Goal: Information Seeking & Learning: Learn about a topic

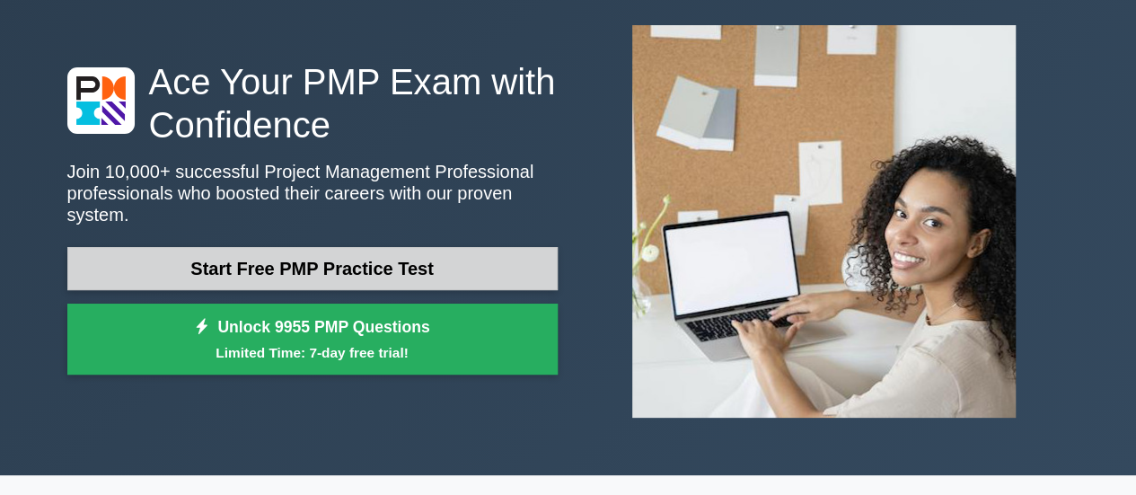
drag, startPoint x: 0, startPoint y: 0, endPoint x: 403, endPoint y: 252, distance: 475.7
click at [403, 252] on link "Start Free PMP Practice Test" at bounding box center [312, 268] width 490 height 43
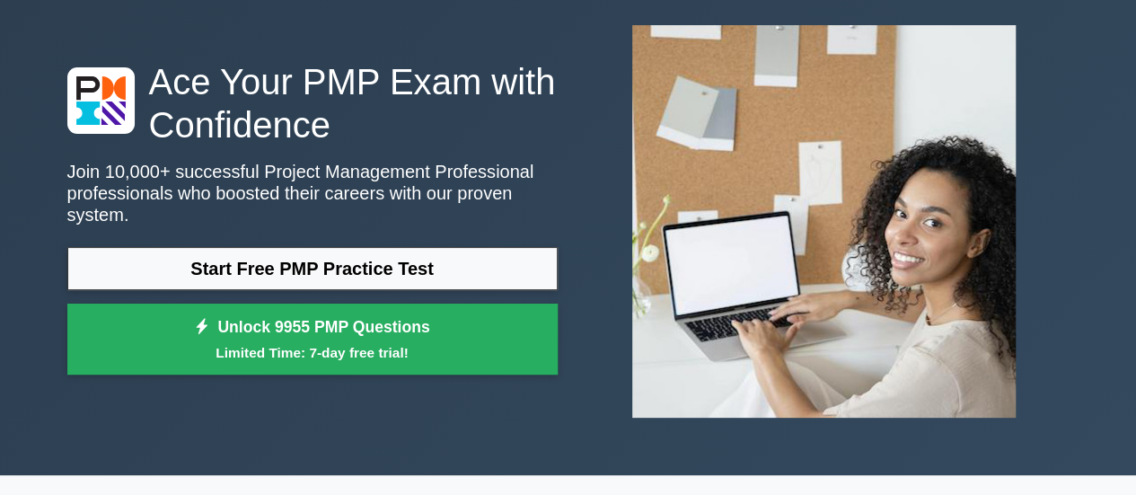
scroll to position [180, 0]
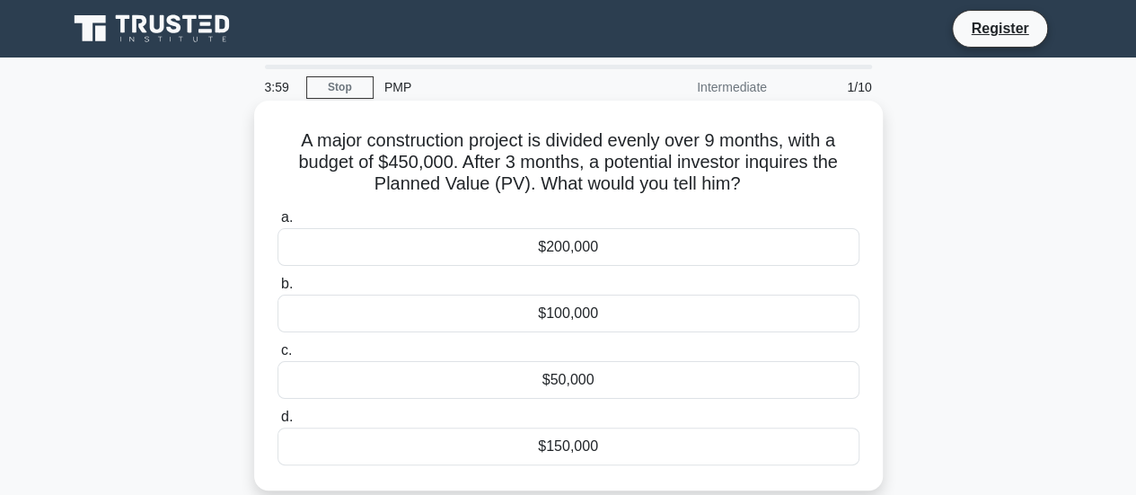
click at [404, 452] on div "$150,000" at bounding box center [569, 446] width 582 height 38
click at [278, 423] on input "d. $150,000" at bounding box center [278, 417] width 0 height 12
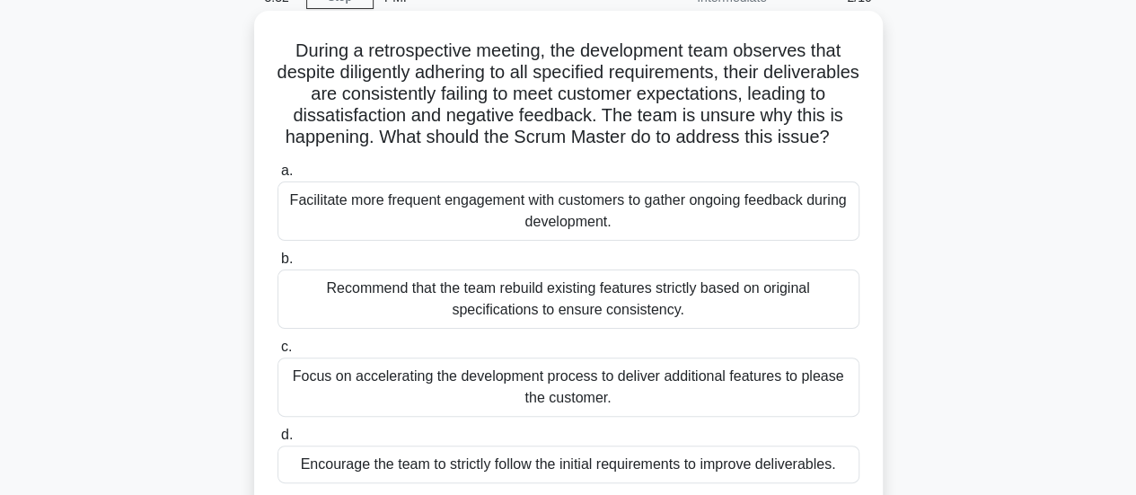
scroll to position [180, 0]
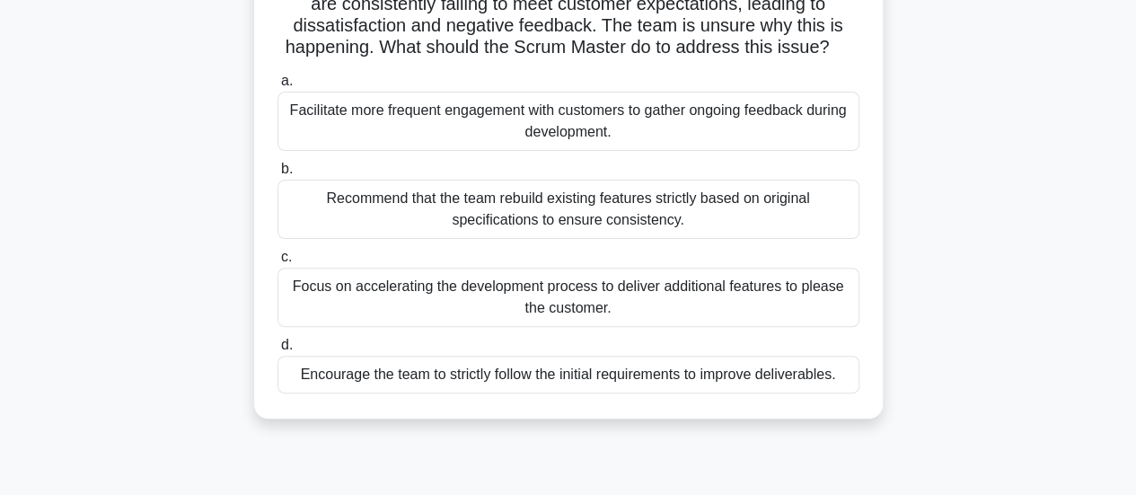
click at [415, 151] on div "Facilitate more frequent engagement with customers to gather ongoing feedback d…" at bounding box center [569, 121] width 582 height 59
click at [278, 87] on input "a. Facilitate more frequent engagement with customers to gather ongoing feedbac…" at bounding box center [278, 81] width 0 height 12
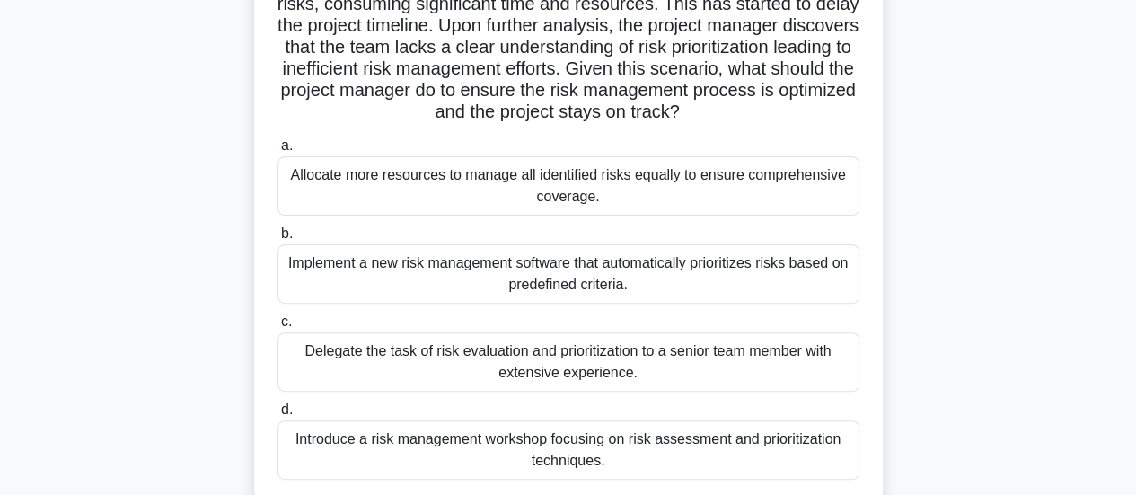
scroll to position [269, 0]
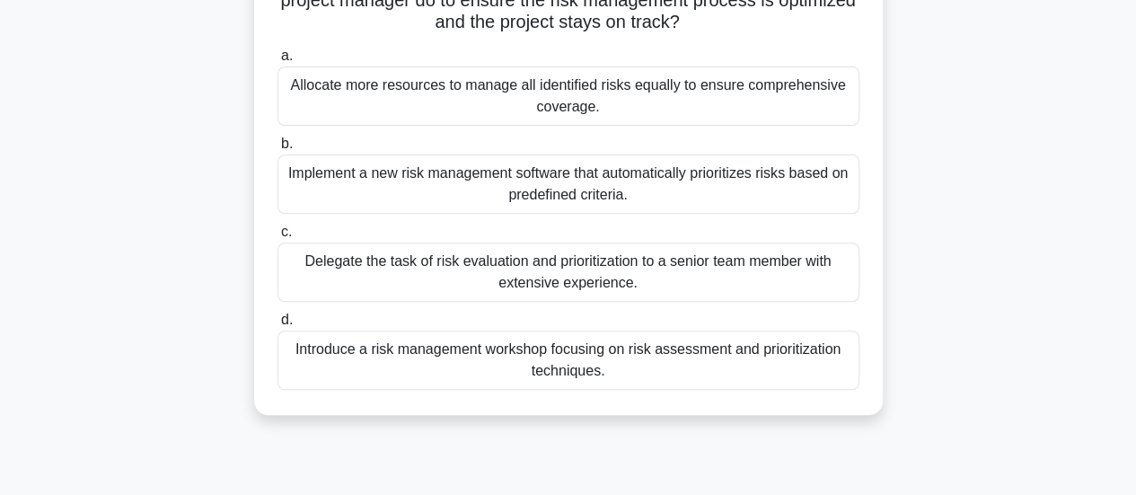
click at [456, 369] on div "Introduce a risk management workshop focusing on risk assessment and prioritiza…" at bounding box center [569, 360] width 582 height 59
click at [278, 326] on input "d. Introduce a risk management workshop focusing on risk assessment and priorit…" at bounding box center [278, 320] width 0 height 12
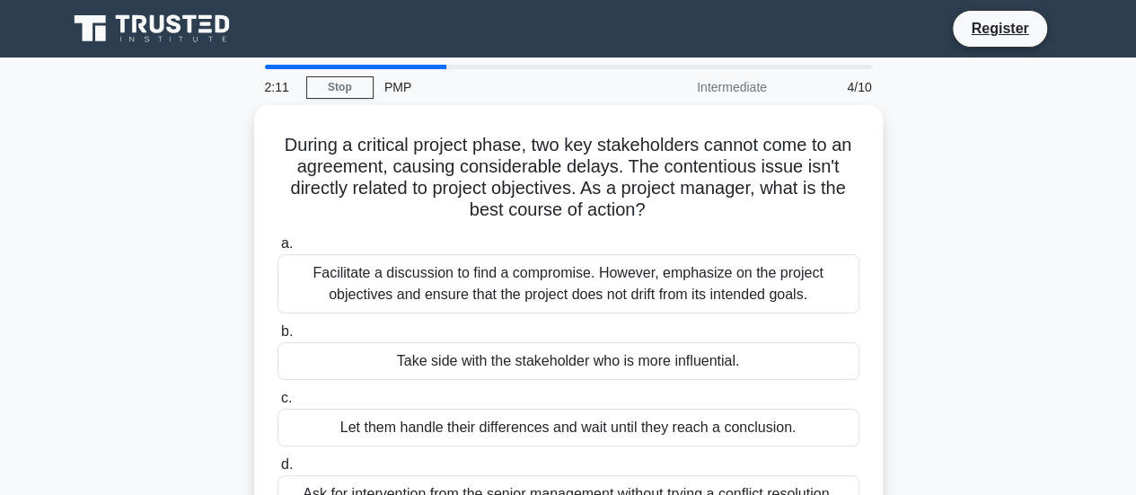
scroll to position [90, 0]
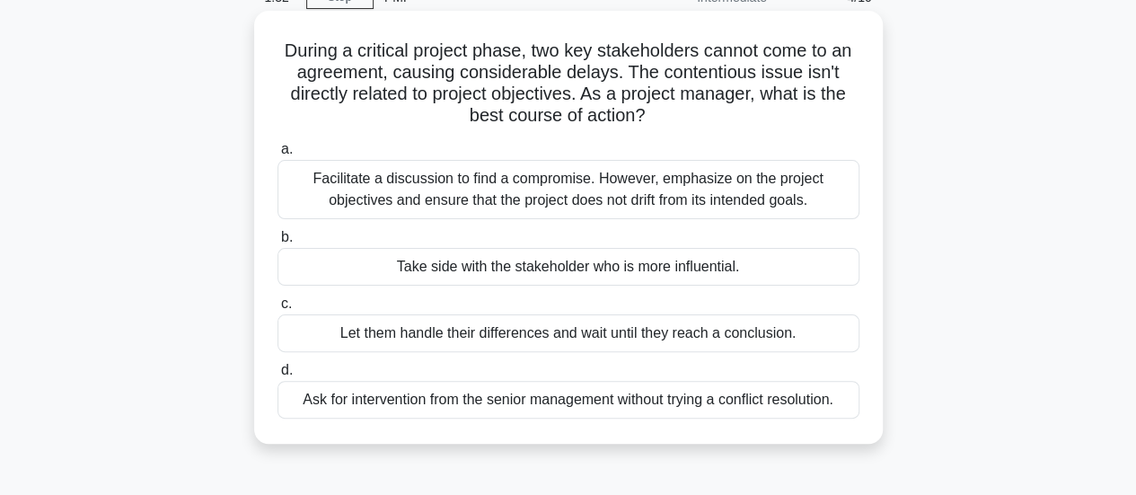
click at [481, 195] on div "Facilitate a discussion to find a compromise. However, emphasize on the project…" at bounding box center [569, 189] width 582 height 59
click at [278, 155] on input "a. Facilitate a discussion to find a compromise. However, emphasize on the proj…" at bounding box center [278, 150] width 0 height 12
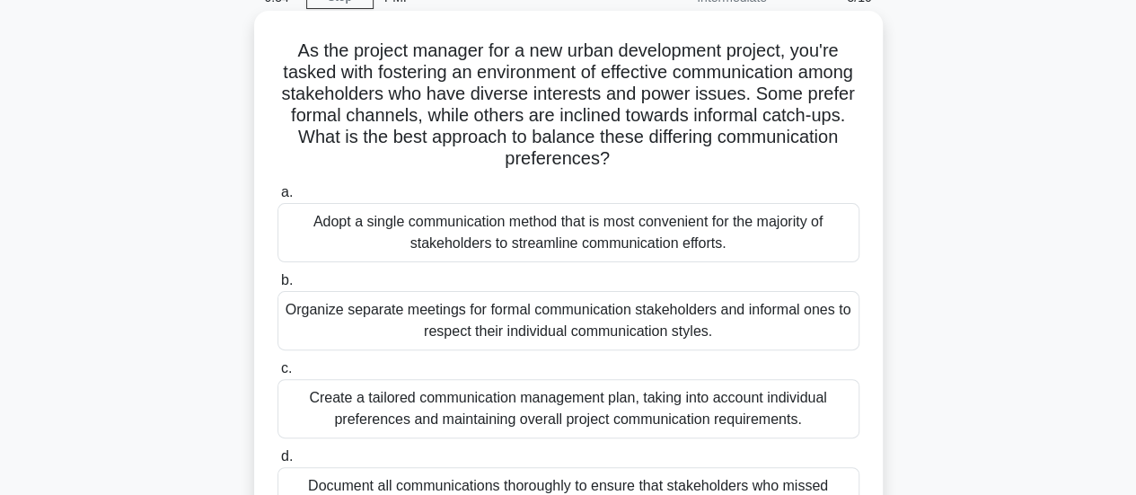
scroll to position [180, 0]
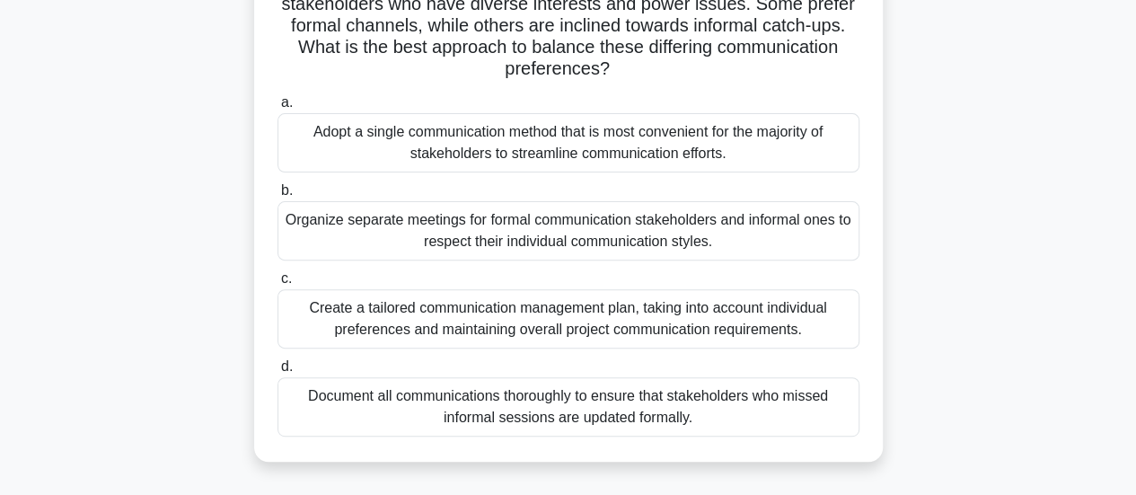
click at [431, 421] on div "Document all communications thoroughly to ensure that stakeholders who missed i…" at bounding box center [569, 406] width 582 height 59
click at [278, 373] on input "d. Document all communications thoroughly to ensure that stakeholders who misse…" at bounding box center [278, 367] width 0 height 12
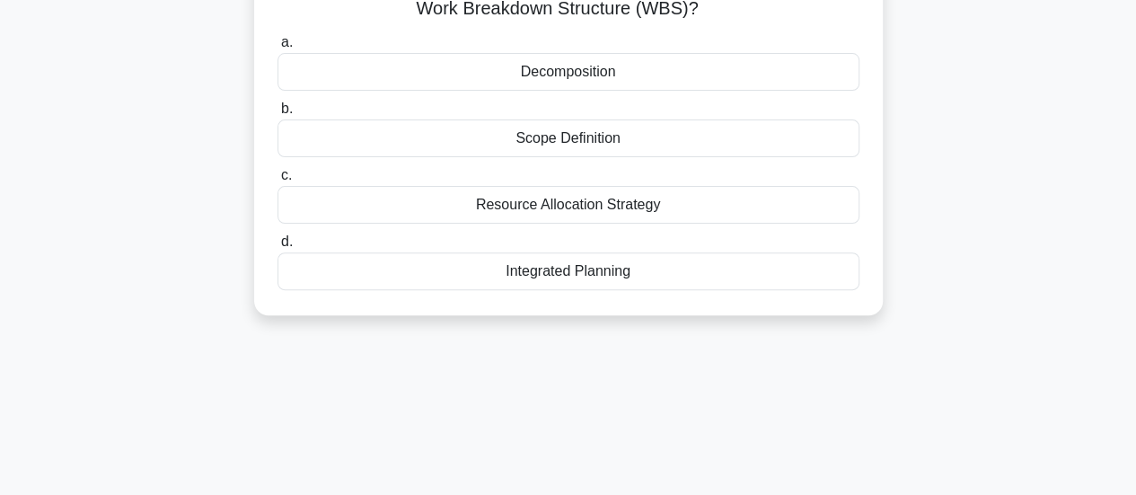
scroll to position [0, 0]
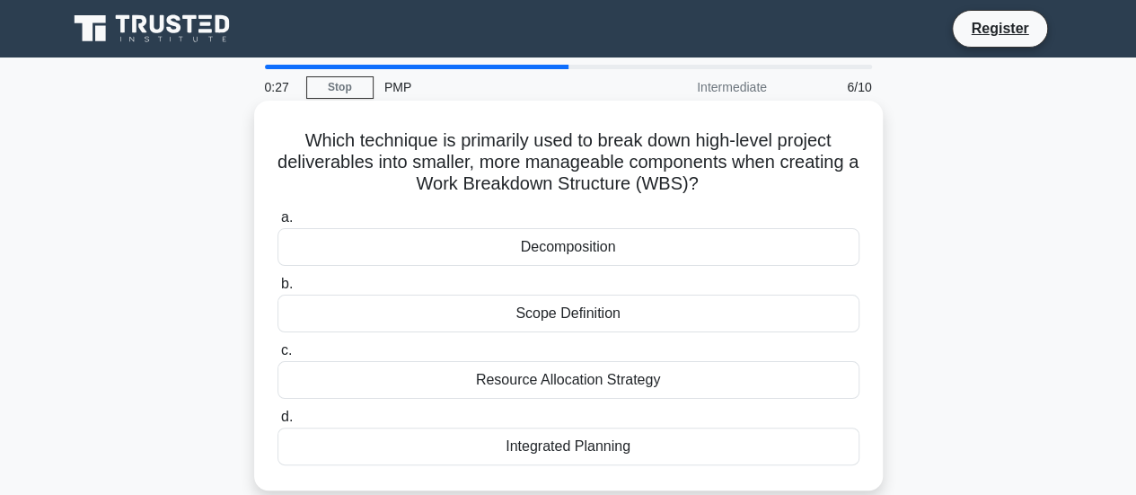
click at [485, 231] on div "Decomposition" at bounding box center [569, 247] width 582 height 38
click at [278, 224] on input "a. Decomposition" at bounding box center [278, 218] width 0 height 12
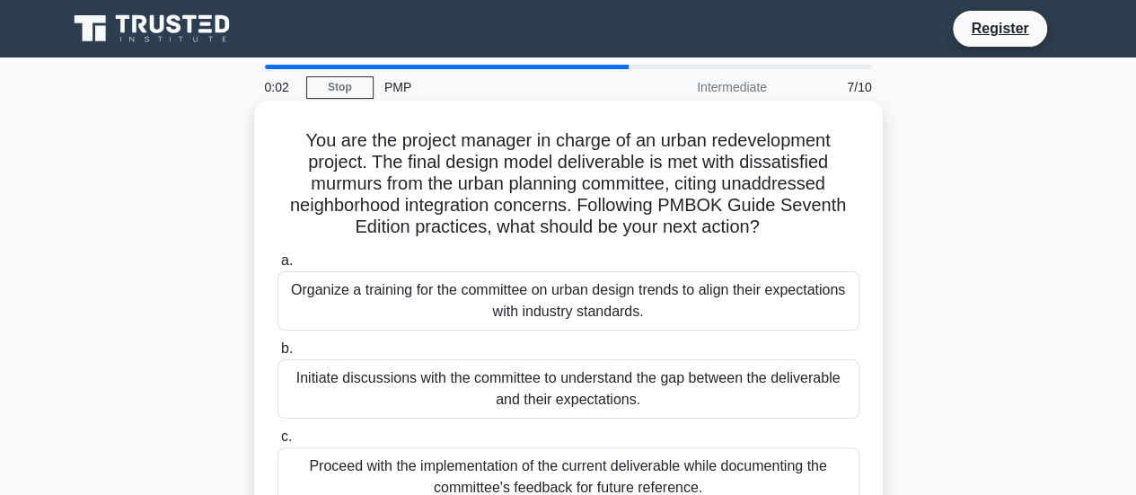
scroll to position [90, 0]
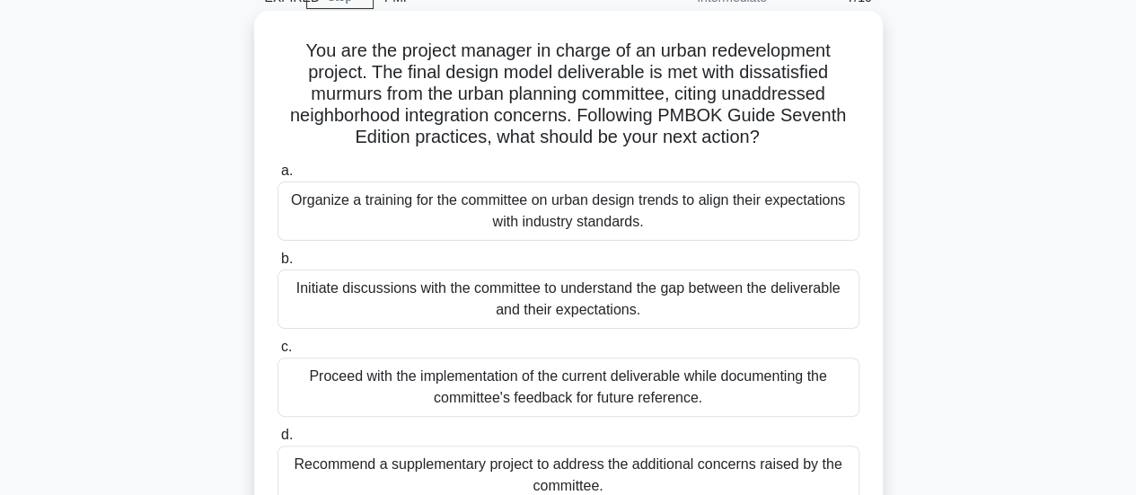
click at [426, 315] on div "Initiate discussions with the committee to understand the gap between the deliv…" at bounding box center [569, 298] width 582 height 59
click at [278, 265] on input "b. Initiate discussions with the committee to understand the gap between the de…" at bounding box center [278, 259] width 0 height 12
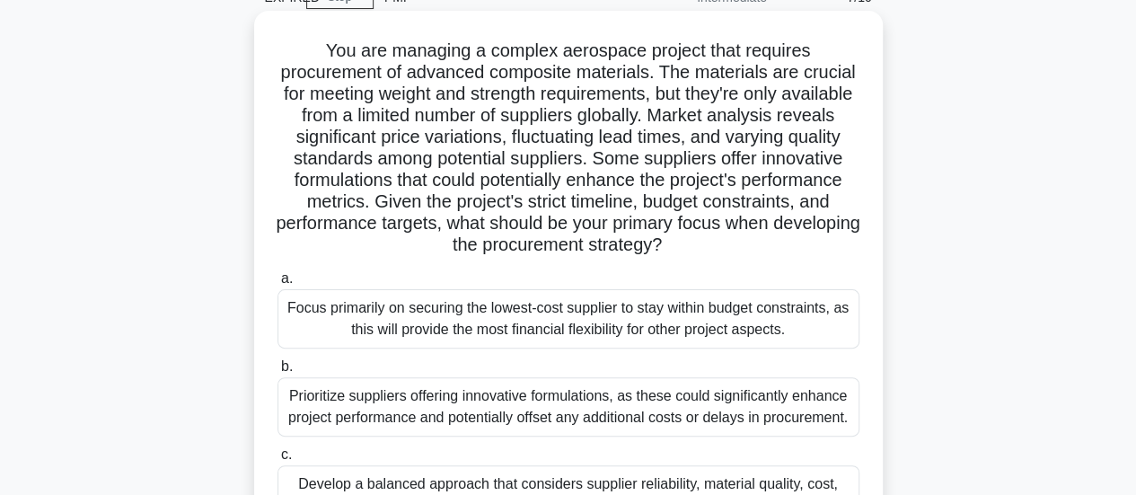
scroll to position [0, 0]
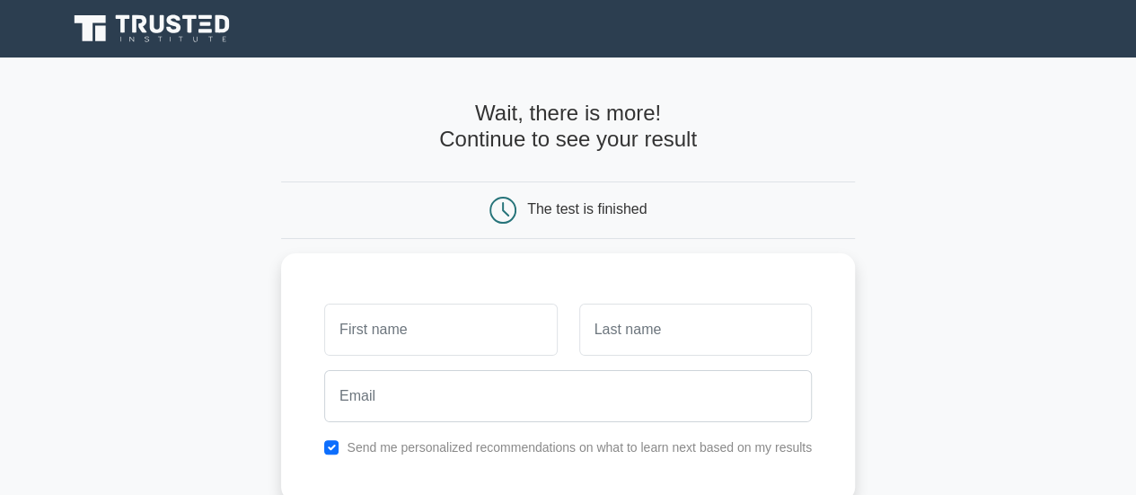
scroll to position [180, 0]
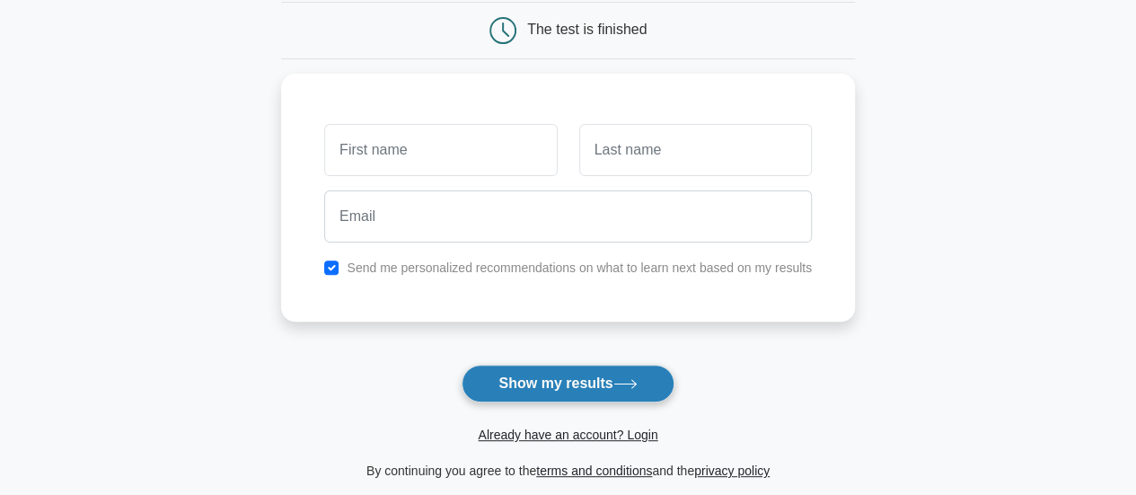
click at [525, 376] on button "Show my results" at bounding box center [568, 384] width 212 height 38
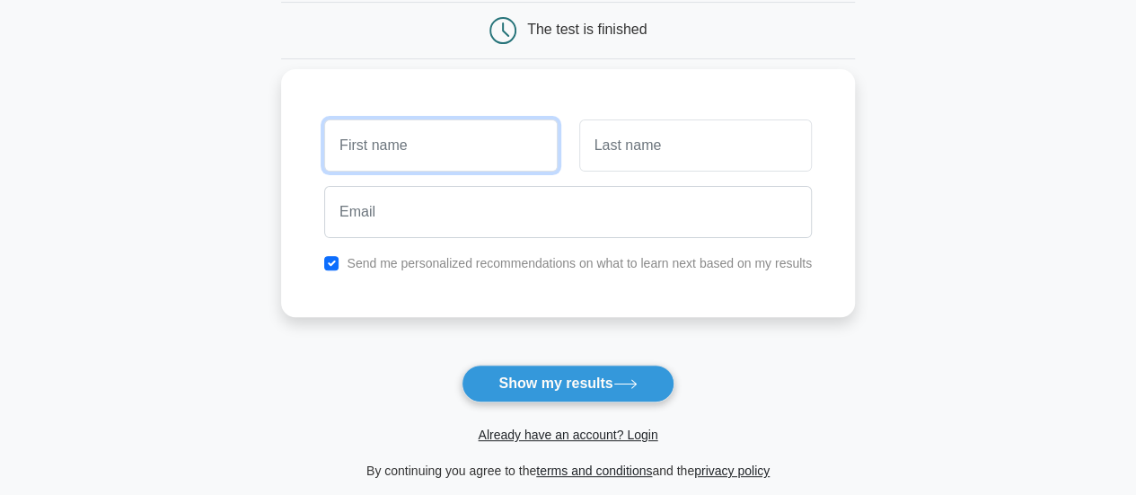
click at [406, 148] on input "text" at bounding box center [440, 145] width 233 height 52
click at [406, 148] on input "sai" at bounding box center [440, 145] width 233 height 52
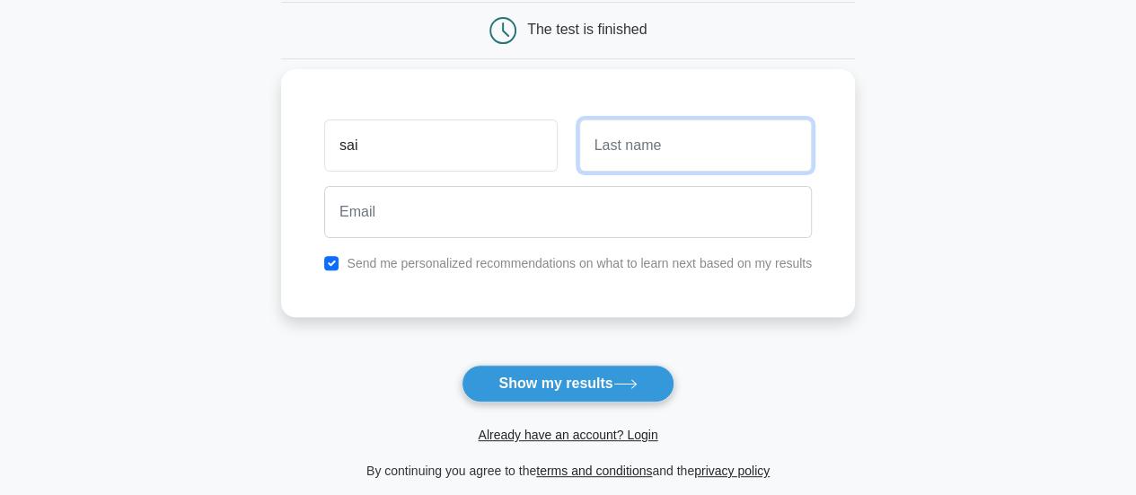
click at [654, 145] on input "text" at bounding box center [695, 145] width 233 height 52
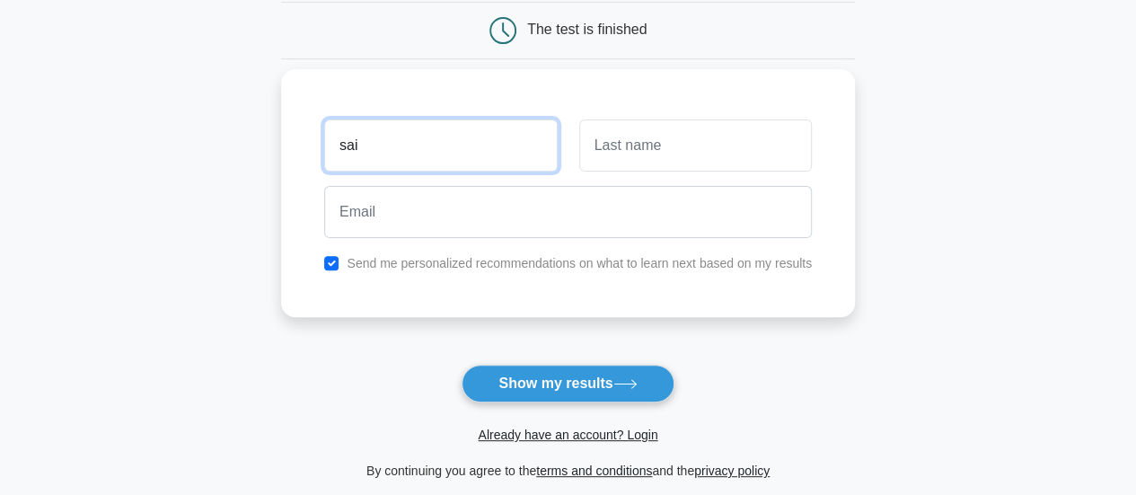
click at [472, 148] on input "sai" at bounding box center [440, 145] width 233 height 52
type input "sai"
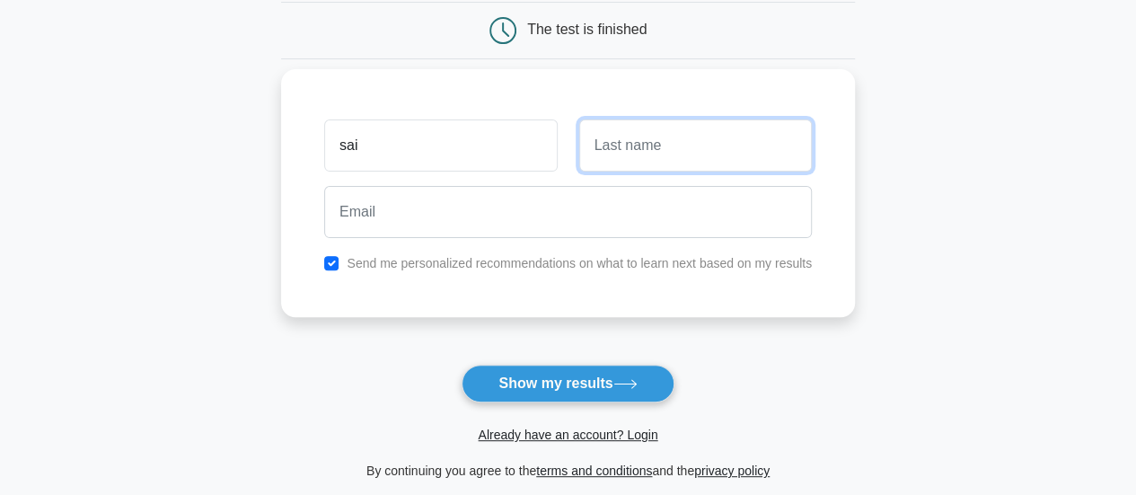
click at [679, 145] on input "text" at bounding box center [695, 145] width 233 height 52
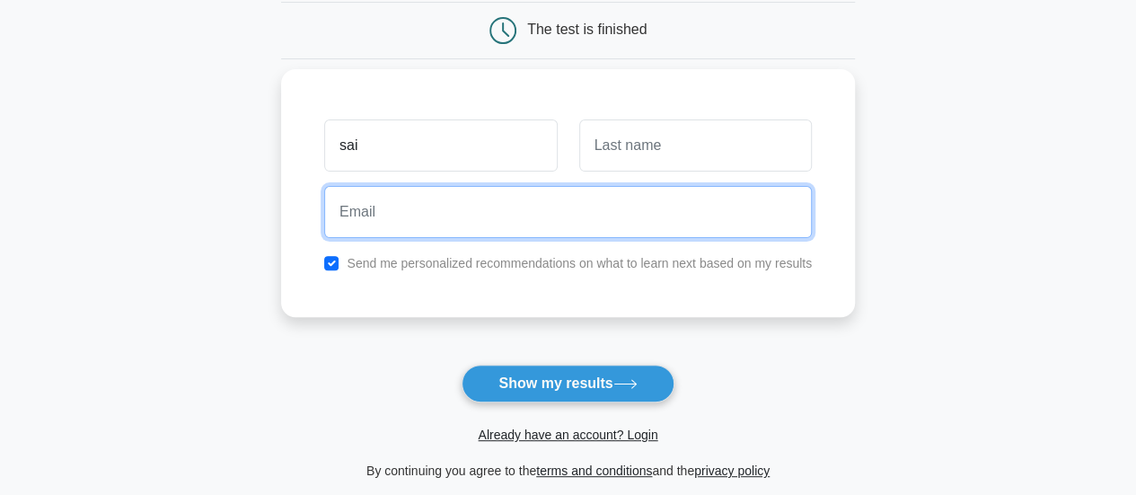
click at [516, 224] on input "email" at bounding box center [568, 212] width 488 height 52
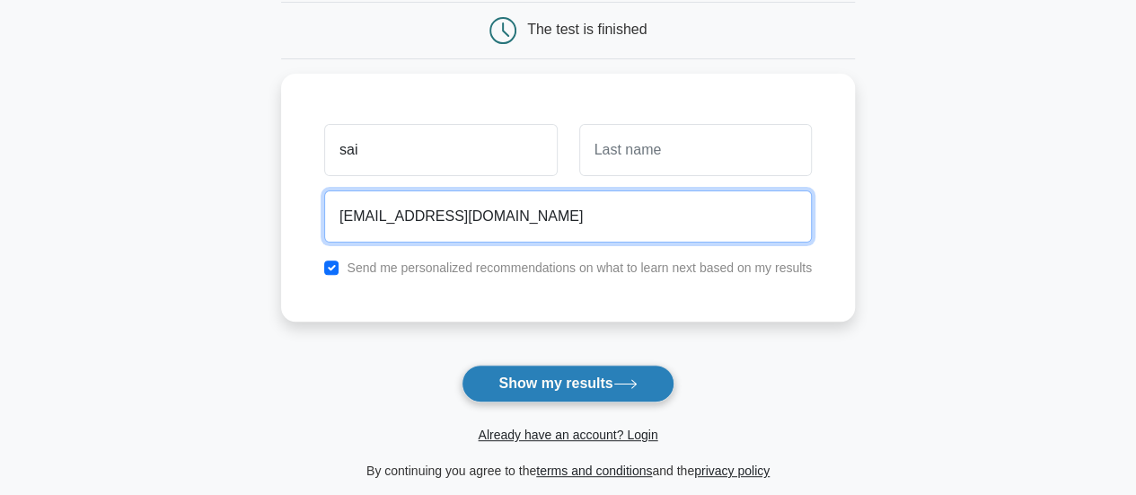
type input "sayeeprashanth09@gmail.com"
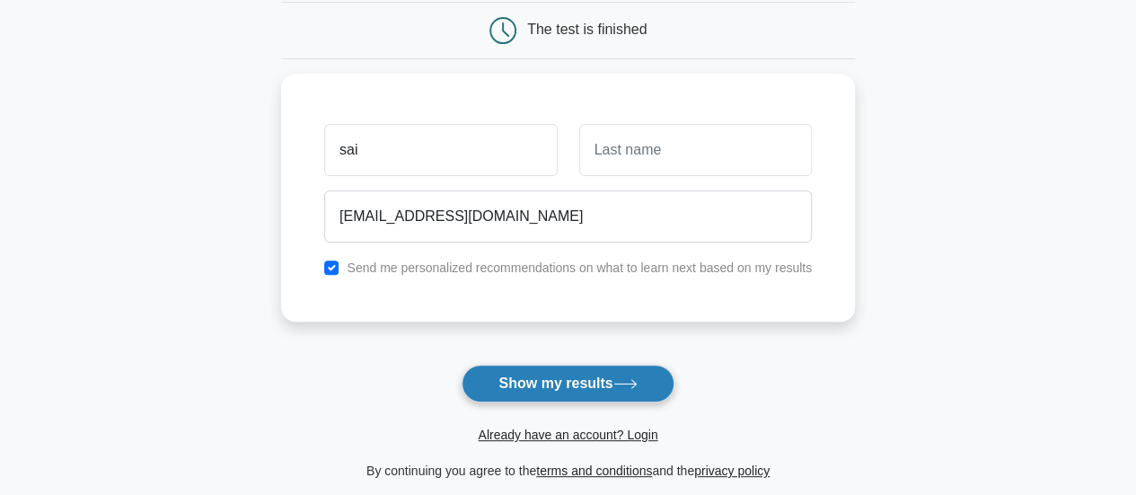
click at [518, 369] on button "Show my results" at bounding box center [568, 384] width 212 height 38
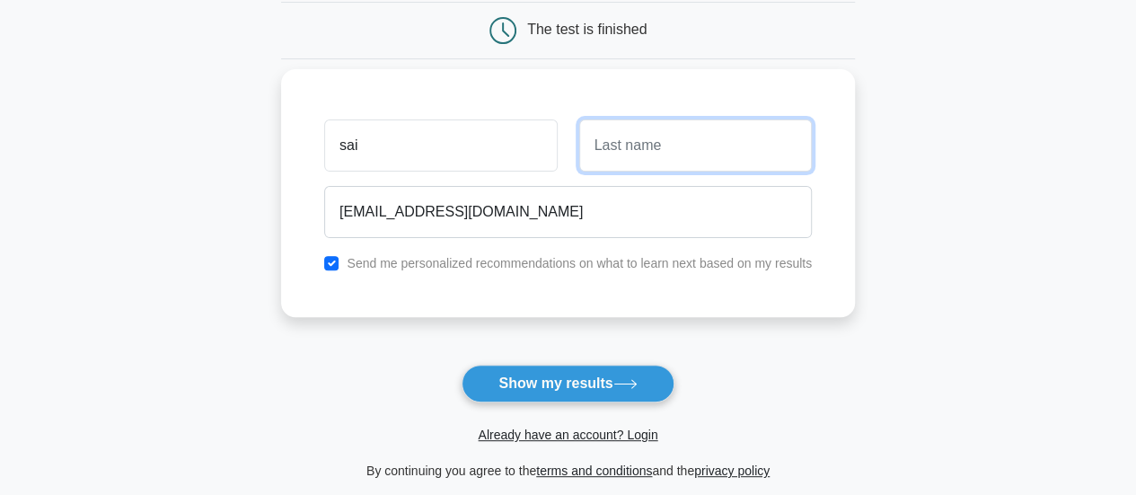
click at [638, 154] on input "text" at bounding box center [695, 145] width 233 height 52
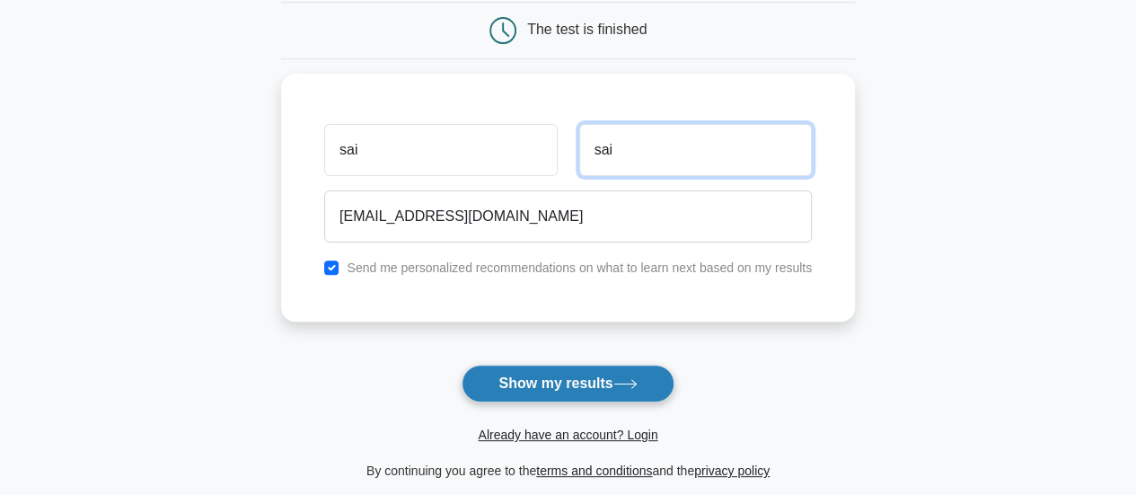
type input "sai"
click at [532, 384] on button "Show my results" at bounding box center [568, 384] width 212 height 38
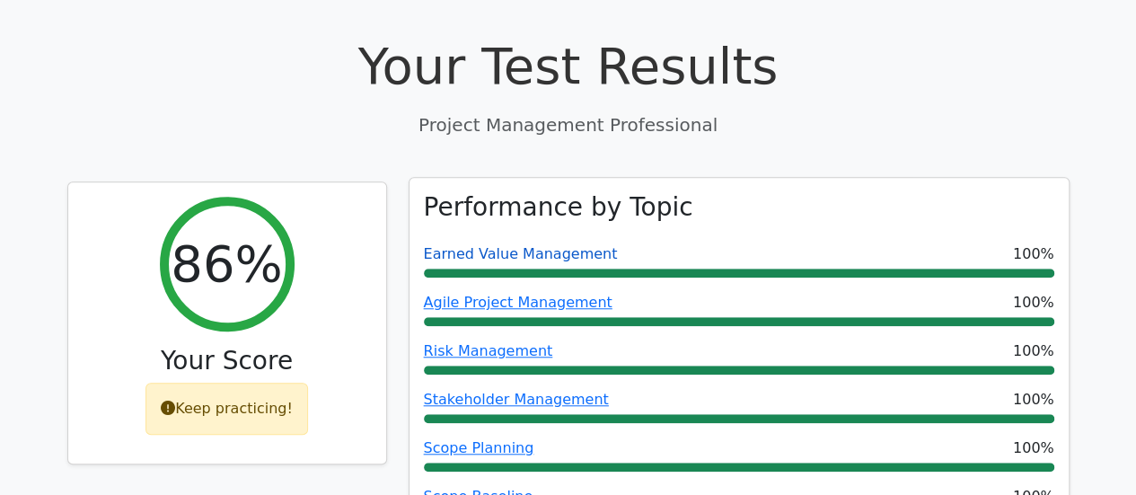
scroll to position [718, 0]
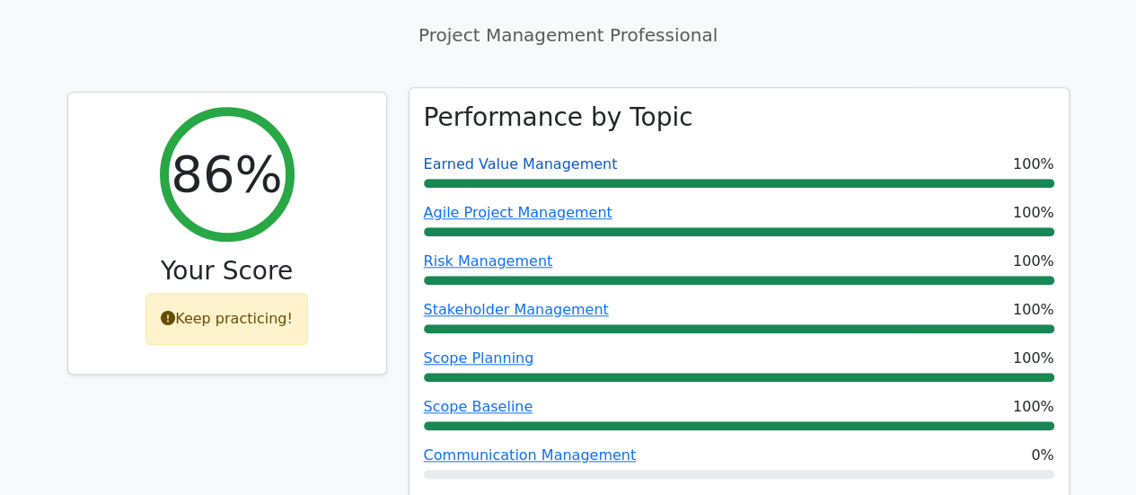
click at [512, 155] on link "Earned Value Management" at bounding box center [521, 163] width 194 height 17
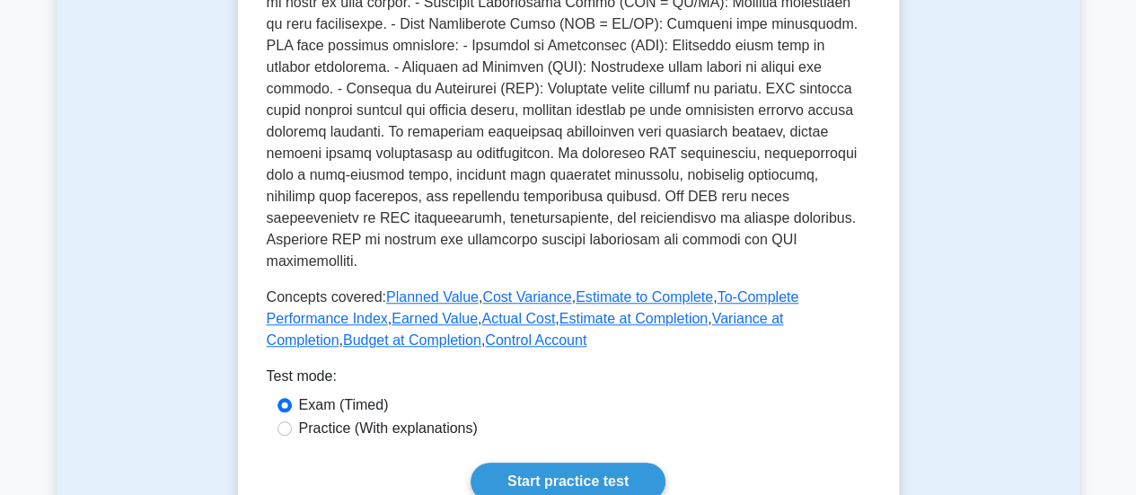
scroll to position [718, 0]
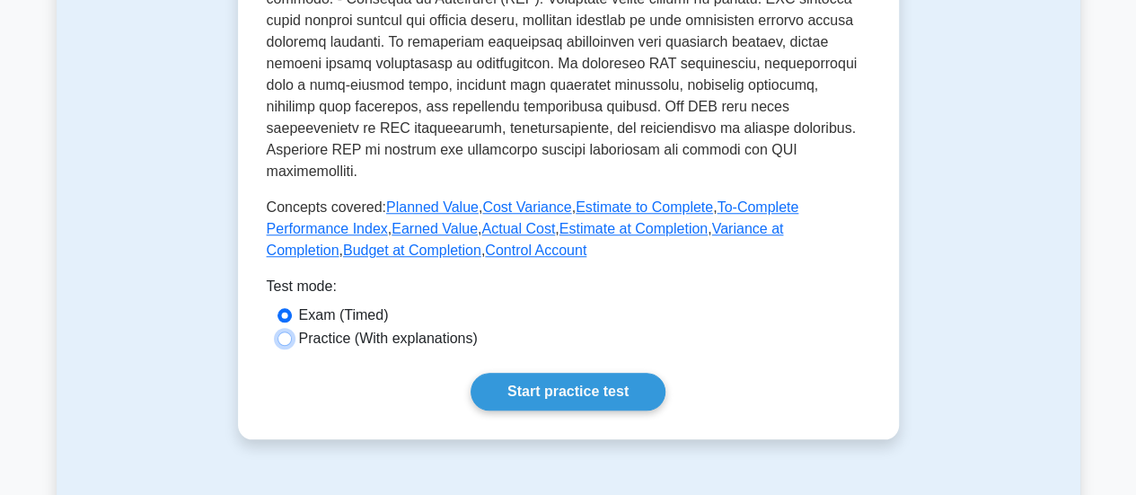
click at [290, 331] on input "Practice (With explanations)" at bounding box center [285, 338] width 14 height 14
radio input "true"
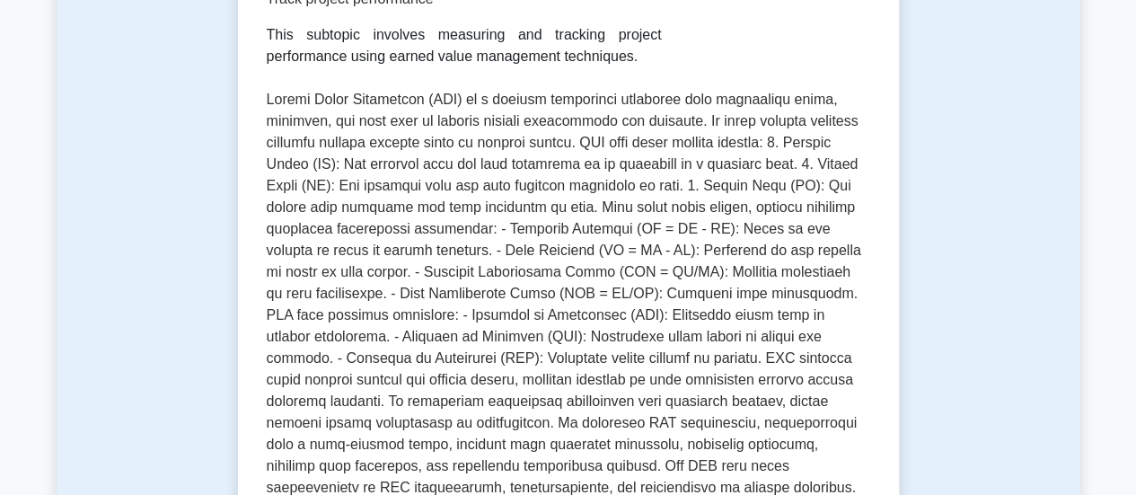
scroll to position [449, 0]
